Goal: Information Seeking & Learning: Learn about a topic

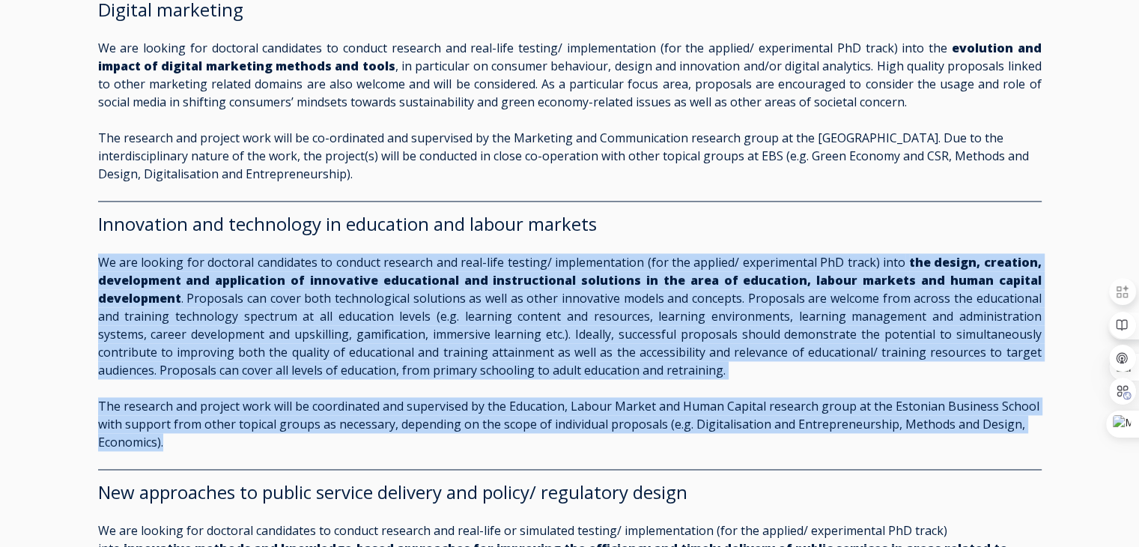
scroll to position [2220, 0]
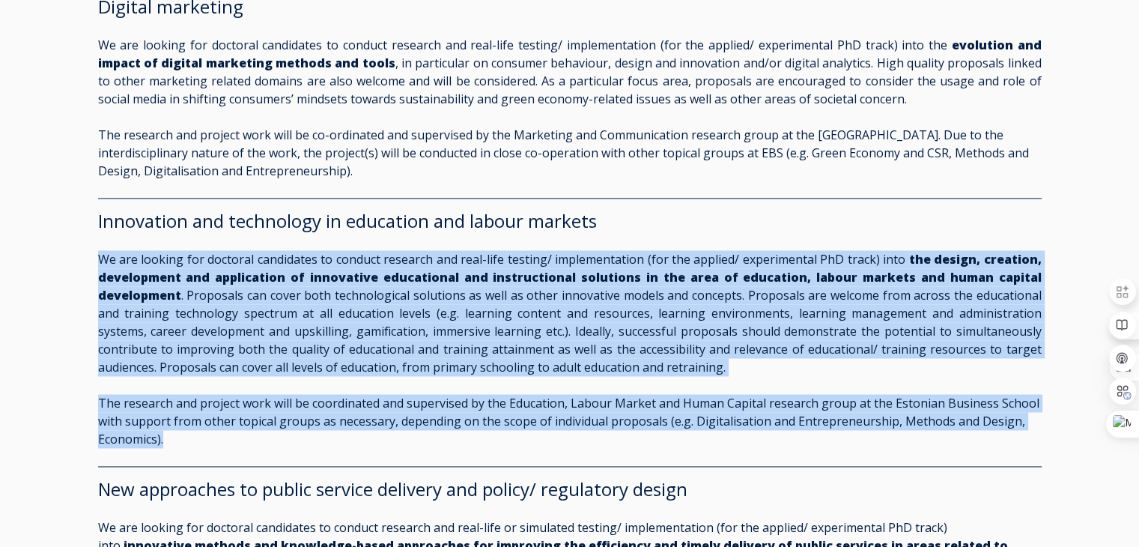
click at [452, 321] on p "We are looking for doctoral candidates to conduct research and real-life testin…" at bounding box center [570, 313] width 944 height 126
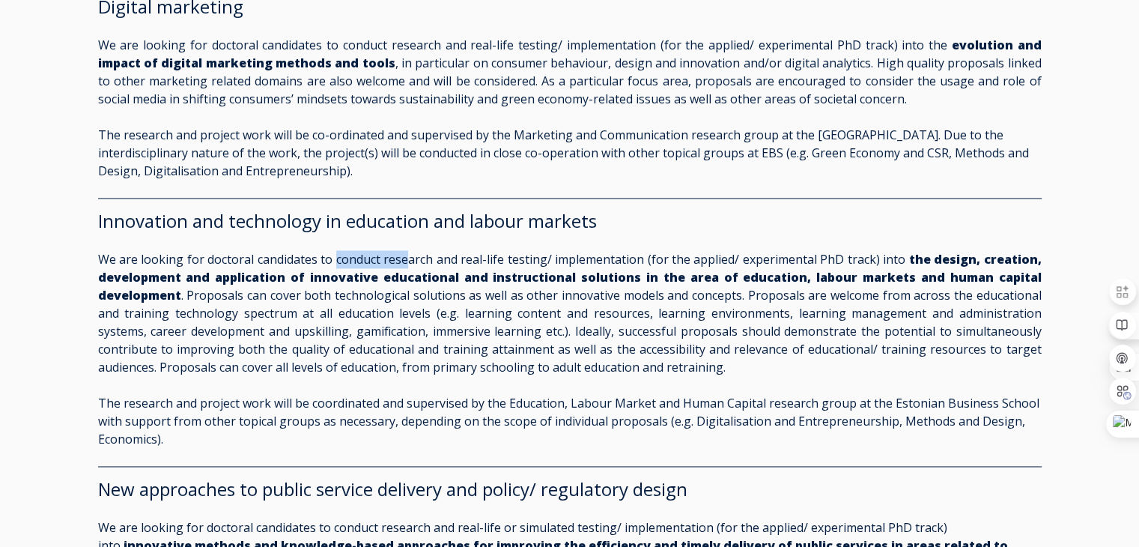
drag, startPoint x: 338, startPoint y: 246, endPoint x: 412, endPoint y: 246, distance: 74.2
click at [412, 250] on p "We are looking for doctoral candidates to conduct research and real-life testin…" at bounding box center [570, 313] width 944 height 126
click at [478, 250] on p "We are looking for doctoral candidates to conduct research and real-life testin…" at bounding box center [570, 313] width 944 height 126
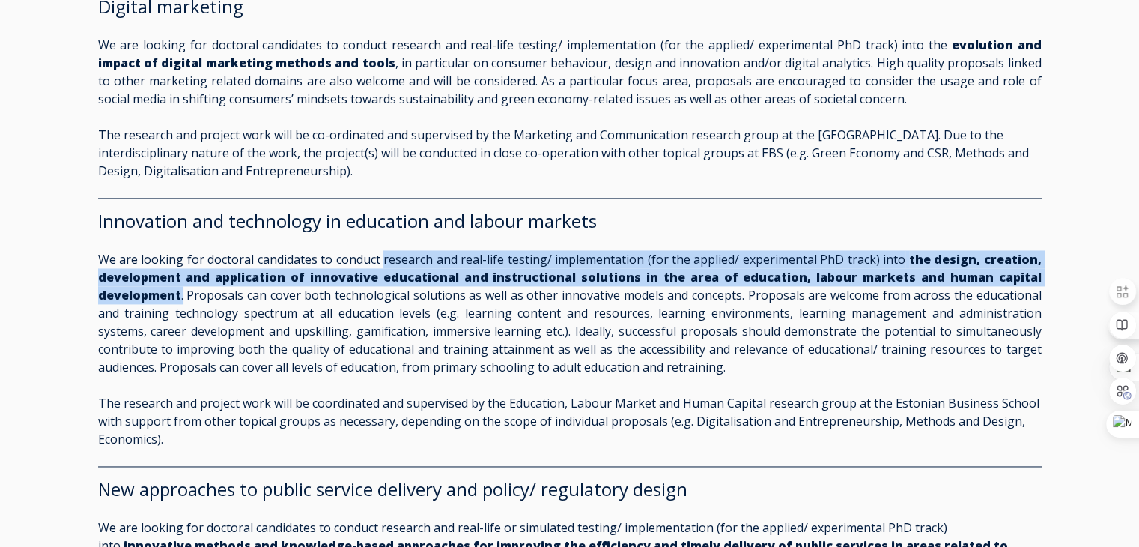
drag, startPoint x: 387, startPoint y: 246, endPoint x: 182, endPoint y: 279, distance: 207.3
click at [182, 279] on p "We are looking for doctoral candidates to conduct research and real-life testin…" at bounding box center [570, 313] width 944 height 126
click at [123, 302] on icon at bounding box center [120, 302] width 9 height 9
copy p "research and real-life testing/ implementation (for the applied/ experimental P…"
